Goal: Unclear: Browse casually

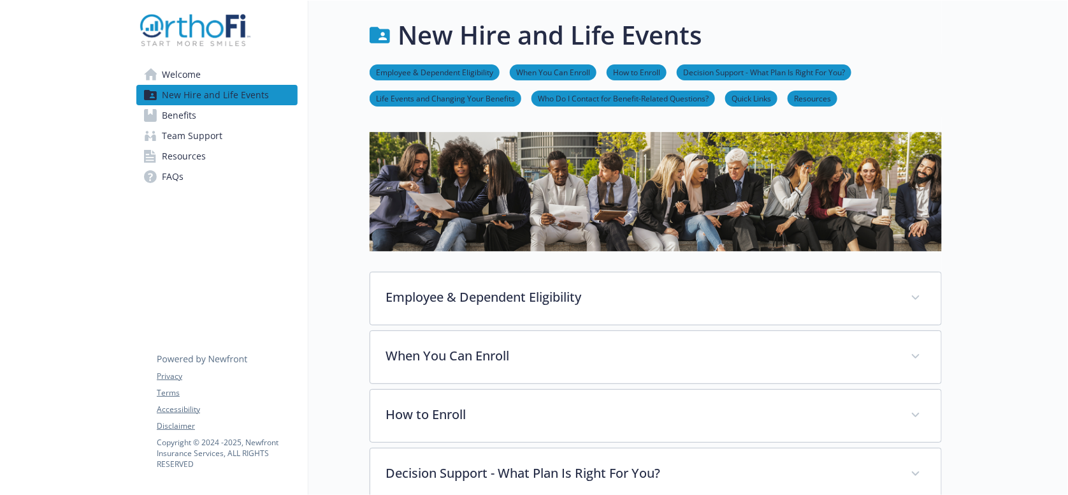
scroll to position [482, 0]
